Goal: Information Seeking & Learning: Learn about a topic

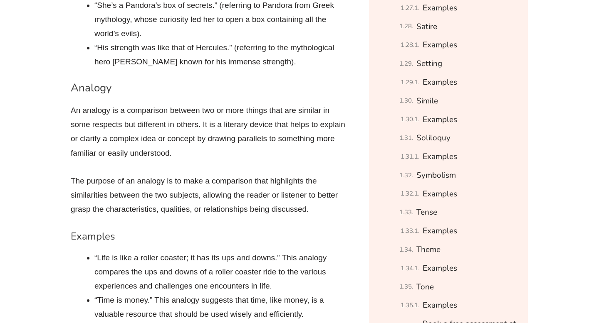
scroll to position [1554, 0]
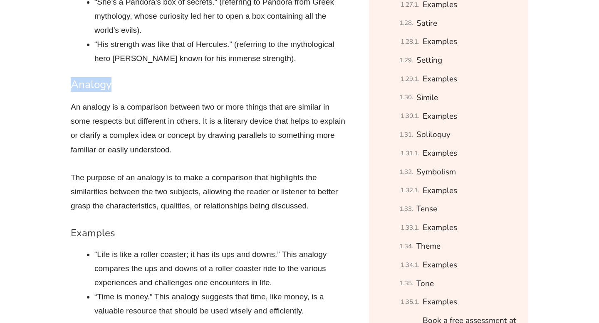
drag, startPoint x: 69, startPoint y: 42, endPoint x: 139, endPoint y: 42, distance: 69.4
click at [139, 78] on h3 "Analogy" at bounding box center [210, 85] width 279 height 14
click at [117, 78] on h3 "Analogy" at bounding box center [210, 85] width 279 height 14
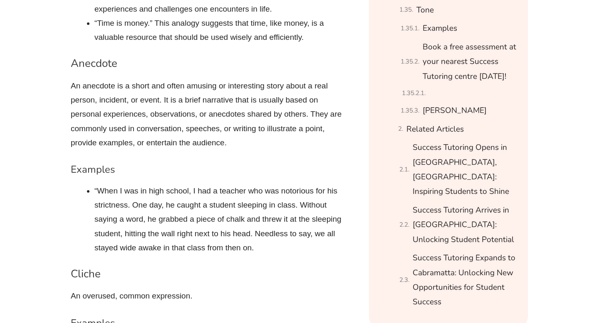
scroll to position [1814, 0]
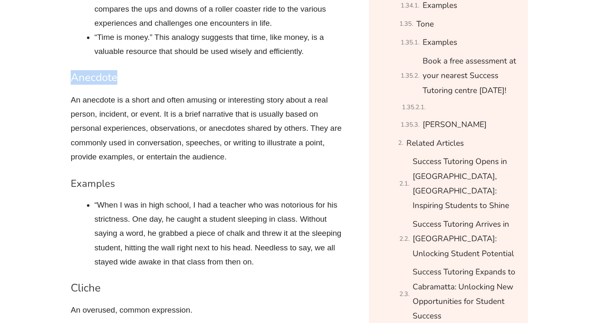
drag, startPoint x: 127, startPoint y: 36, endPoint x: 49, endPoint y: 36, distance: 78.2
copy h3 "Anecdote"
click at [190, 93] on p "An anecdote is a short and often amusing or interesting story about a real pers…" at bounding box center [210, 128] width 279 height 71
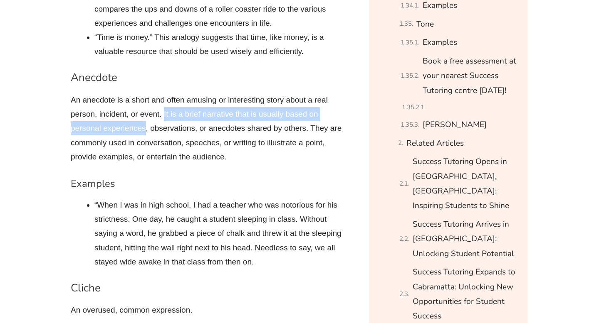
drag, startPoint x: 163, startPoint y: 70, endPoint x: 146, endPoint y: 84, distance: 22.2
click at [146, 93] on p "An anecdote is a short and often amusing or interesting story about a real pers…" at bounding box center [210, 128] width 279 height 71
copy p "It is a brief narrative that is usually based on personal experiences"
click at [257, 103] on p "An anecdote is a short and often amusing or interesting story about a real pers…" at bounding box center [210, 128] width 279 height 71
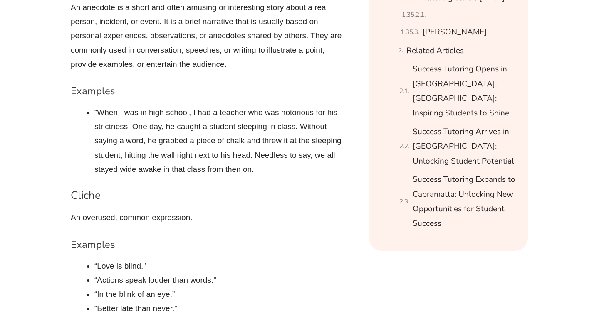
click at [217, 211] on p "An overused, common expression." at bounding box center [210, 218] width 279 height 14
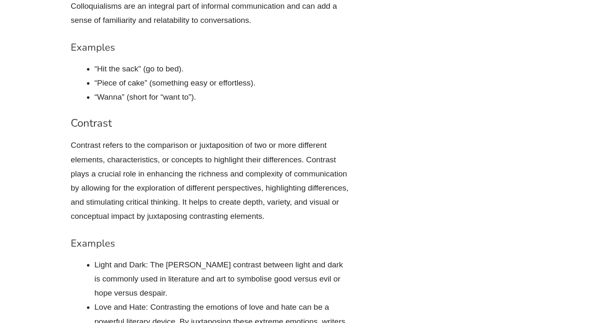
scroll to position [2309, 0]
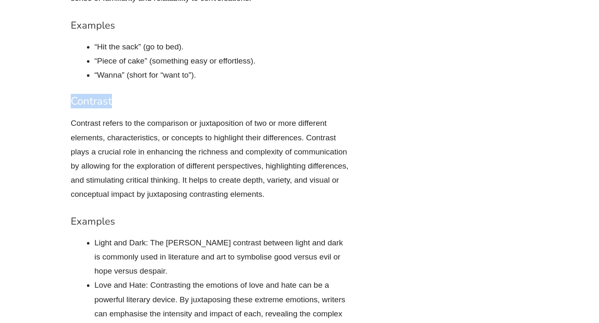
drag, startPoint x: 122, startPoint y: 55, endPoint x: 71, endPoint y: 64, distance: 51.8
click at [71, 94] on h3 "Contrast" at bounding box center [210, 101] width 279 height 14
copy h3 "Contrast"
click at [242, 94] on h3 "Contrast" at bounding box center [210, 101] width 279 height 14
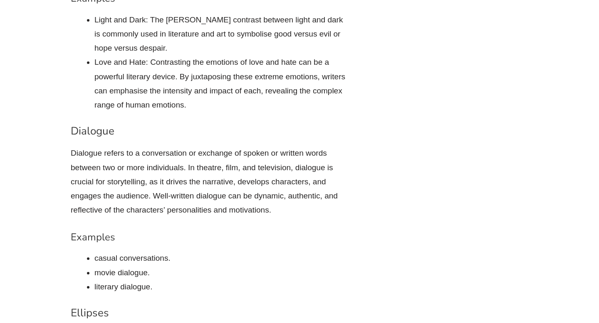
scroll to position [2536, 0]
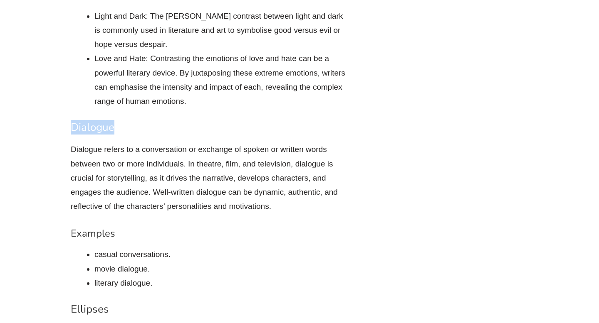
drag, startPoint x: 118, startPoint y: 85, endPoint x: 64, endPoint y: 86, distance: 54.9
copy h3 "Dialogue"
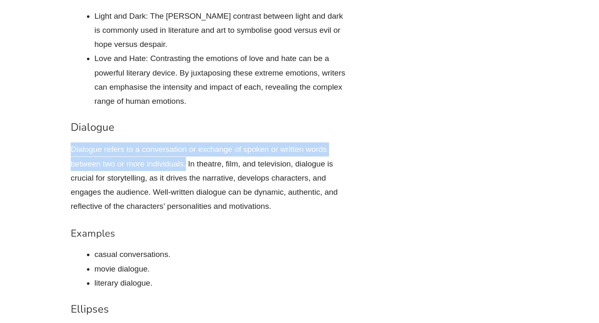
drag, startPoint x: 69, startPoint y: 104, endPoint x: 186, endPoint y: 121, distance: 118.5
copy p "Dialogue refers to a conversation or exchange of spoken or written words betwee…"
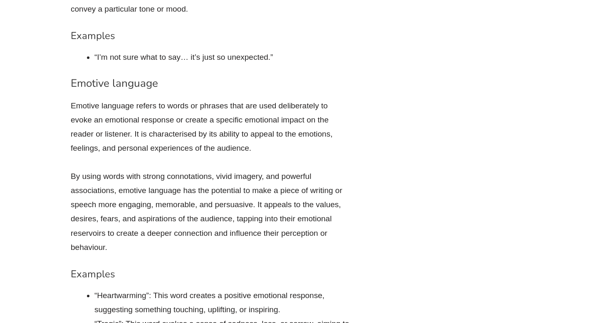
scroll to position [2893, 0]
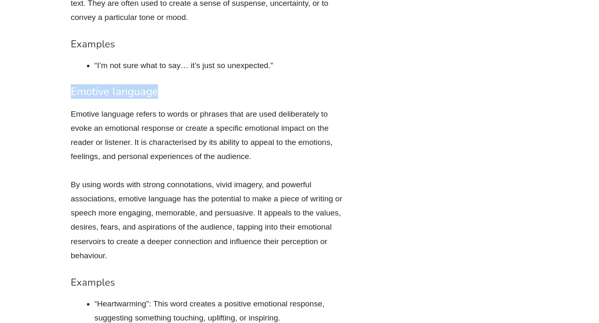
drag, startPoint x: 70, startPoint y: 50, endPoint x: 172, endPoint y: 51, distance: 101.9
copy h3 "Emotive language"
click at [177, 178] on p "By using words with strong connotations, vivid imagery, and powerful associatio…" at bounding box center [210, 220] width 279 height 85
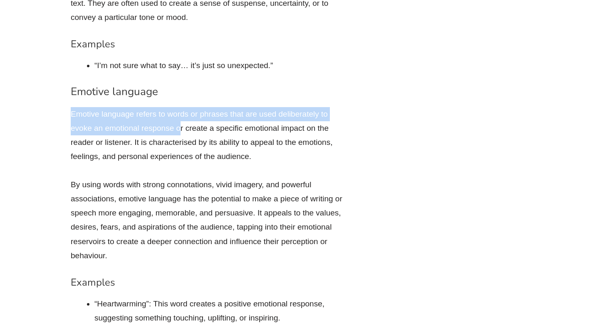
drag, startPoint x: 67, startPoint y: 73, endPoint x: 181, endPoint y: 80, distance: 114.5
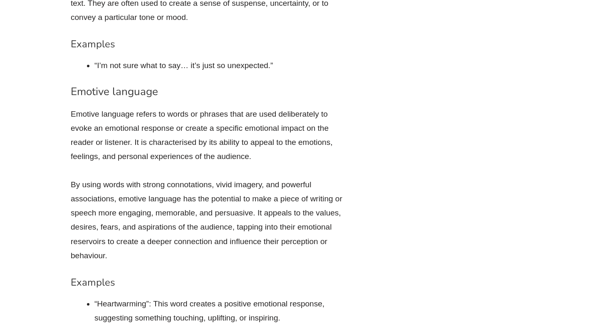
click at [132, 186] on p "By using words with strong connotations, vivid imagery, and powerful associatio…" at bounding box center [210, 220] width 279 height 85
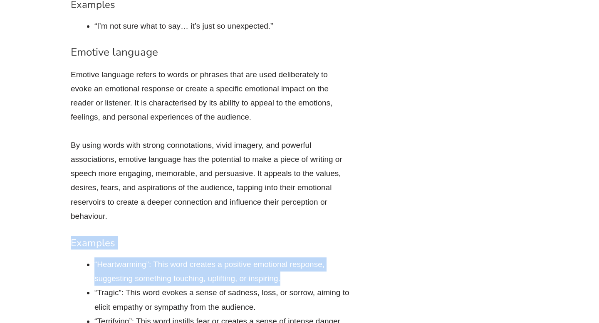
drag, startPoint x: 68, startPoint y: 199, endPoint x: 295, endPoint y: 237, distance: 229.9
copy div "Examples “Heartwarming”: This word creates a positive emotional response, sugge…"
click at [295, 258] on li "“Heartwarming”: This word creates a positive emotional response, suggesting som…" at bounding box center [221, 272] width 255 height 28
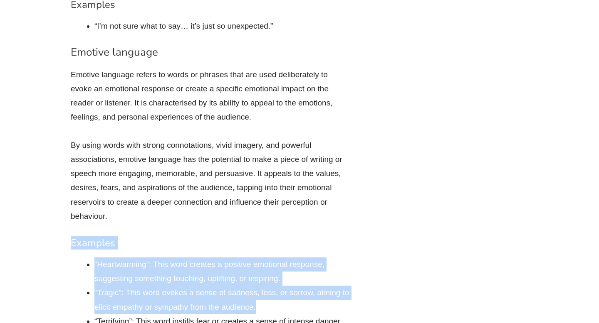
drag, startPoint x: 271, startPoint y: 266, endPoint x: 47, endPoint y: 198, distance: 233.7
copy div "Examples “Heartwarming”: This word creates a positive emotional response, sugge…"
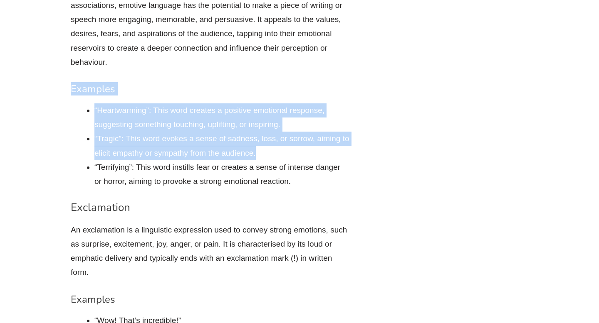
scroll to position [3105, 0]
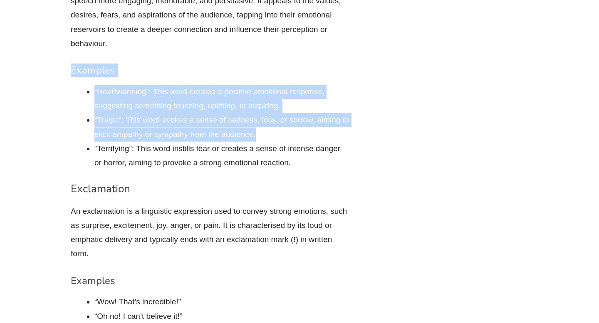
click at [343, 182] on h3 "Exclamation" at bounding box center [210, 189] width 279 height 14
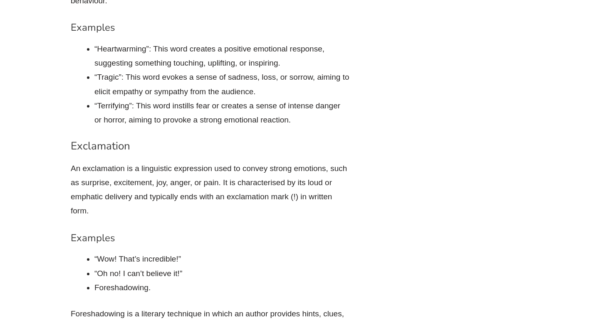
scroll to position [3149, 0]
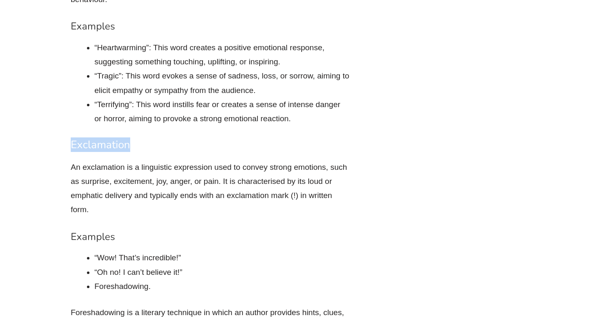
drag, startPoint x: 141, startPoint y: 102, endPoint x: 54, endPoint y: 103, distance: 86.9
copy h3 "Exclamation"
click at [207, 160] on p "An exclamation is a linguistic expression used to convey strong emotions, such …" at bounding box center [210, 188] width 279 height 57
drag, startPoint x: 70, startPoint y: 126, endPoint x: 108, endPoint y: 126, distance: 37.8
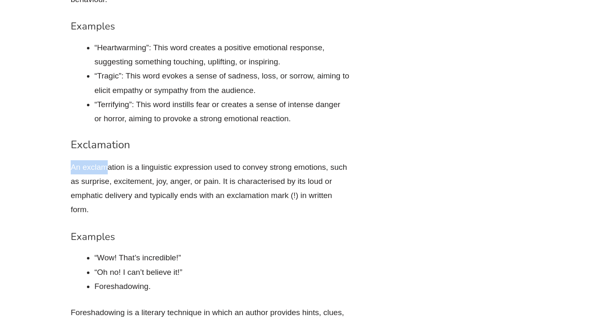
click at [106, 163] on p "An exclamation is a linguistic expression used to convey strong emotions, such …" at bounding box center [210, 188] width 279 height 57
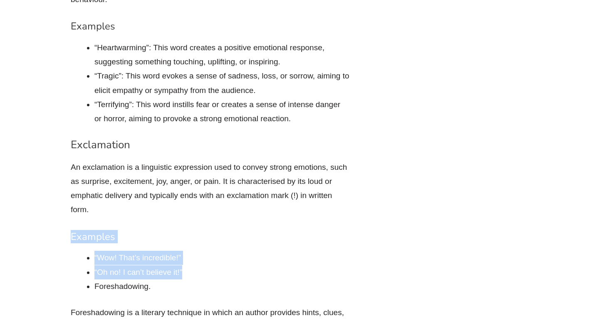
drag, startPoint x: 69, startPoint y: 190, endPoint x: 195, endPoint y: 231, distance: 132.8
copy div "Examples “Wow! That’s incredible!” “Oh no! I can’t believe it!”"
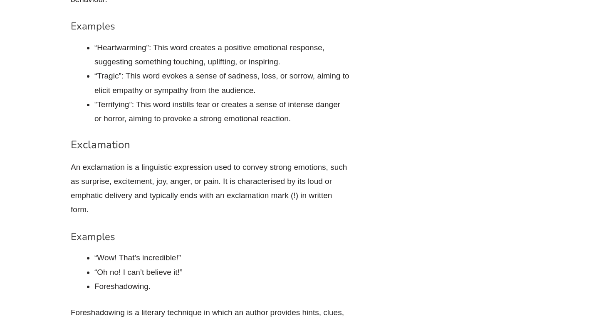
click at [217, 280] on li "Foreshadowing." at bounding box center [221, 287] width 255 height 14
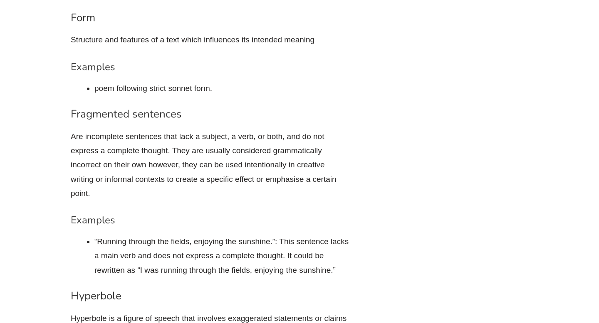
scroll to position [3590, 0]
drag, startPoint x: 186, startPoint y: 70, endPoint x: 67, endPoint y: 73, distance: 118.9
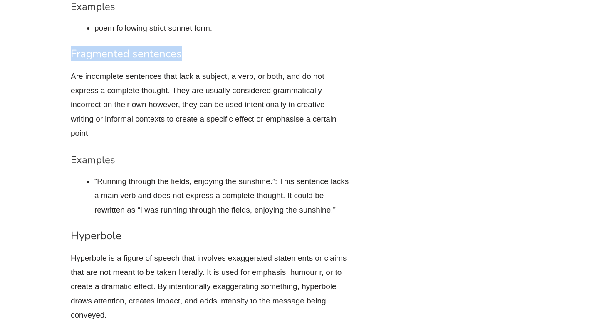
scroll to position [3671, 0]
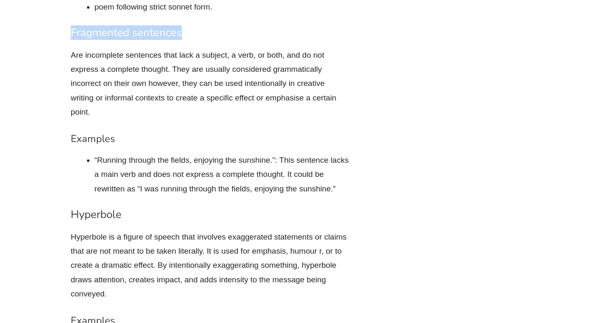
click at [316, 208] on h3 "Hyperbole" at bounding box center [210, 215] width 279 height 14
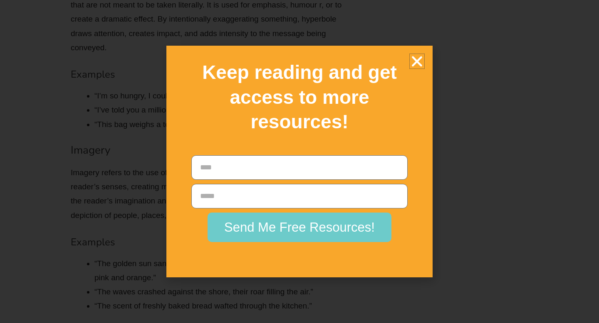
scroll to position [3921, 0]
click at [418, 66] on icon "Close" at bounding box center [417, 61] width 15 height 15
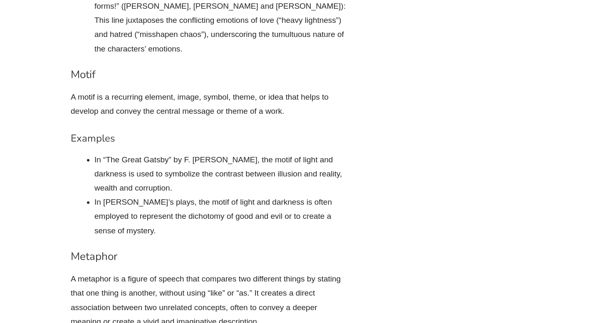
scroll to position [4624, 0]
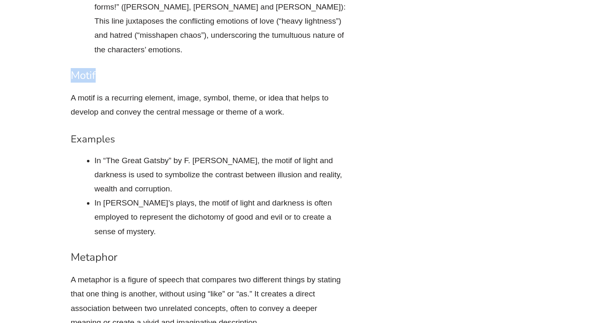
drag, startPoint x: 111, startPoint y: 33, endPoint x: 65, endPoint y: 35, distance: 45.3
click at [142, 91] on p "A motif is a recurring element, image, symbol, theme, or idea that helps to dev…" at bounding box center [210, 105] width 279 height 28
drag, startPoint x: 91, startPoint y: 112, endPoint x: 203, endPoint y: 141, distance: 115.4
